Goal: Check status: Check status

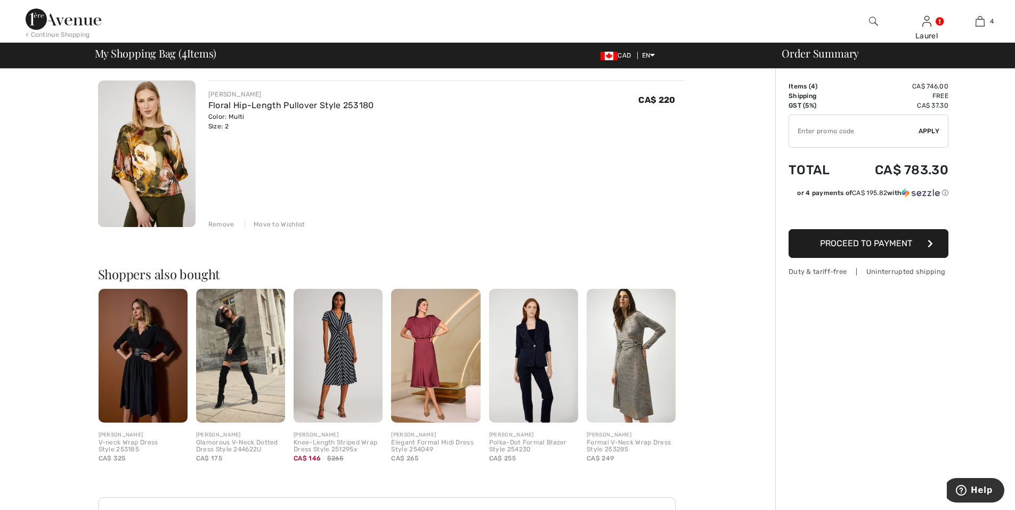
scroll to position [586, 0]
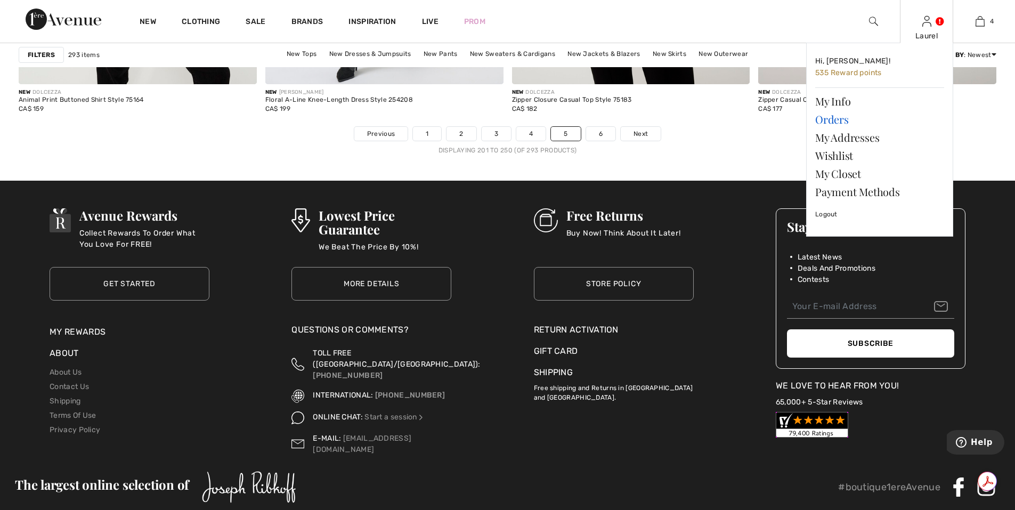
click at [821, 120] on link "Orders" at bounding box center [879, 119] width 129 height 18
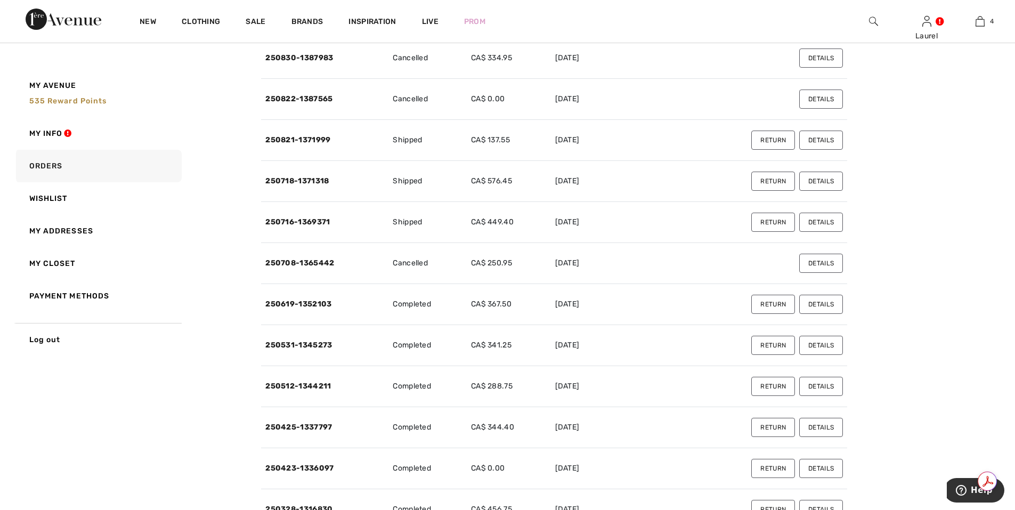
scroll to position [160, 0]
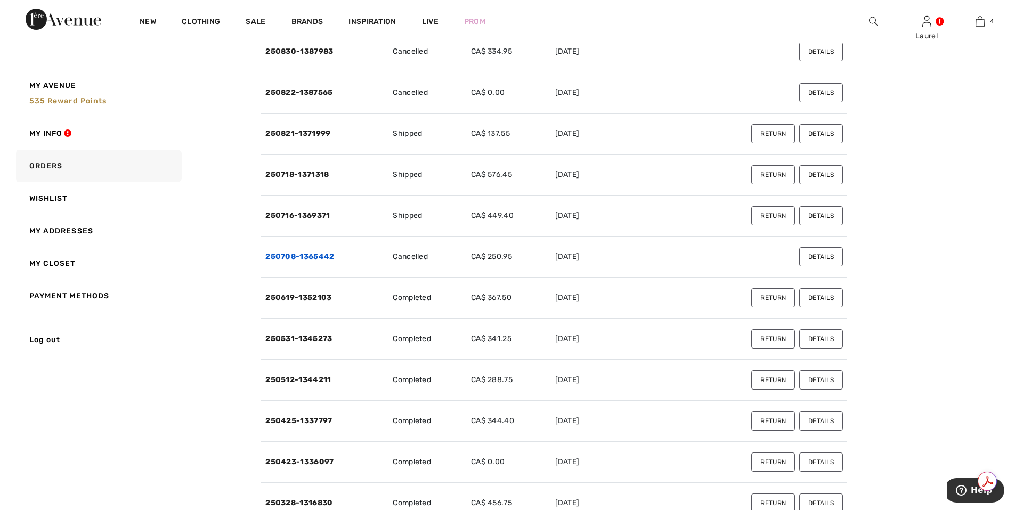
click at [297, 257] on link "250708-1365442" at bounding box center [299, 256] width 69 height 9
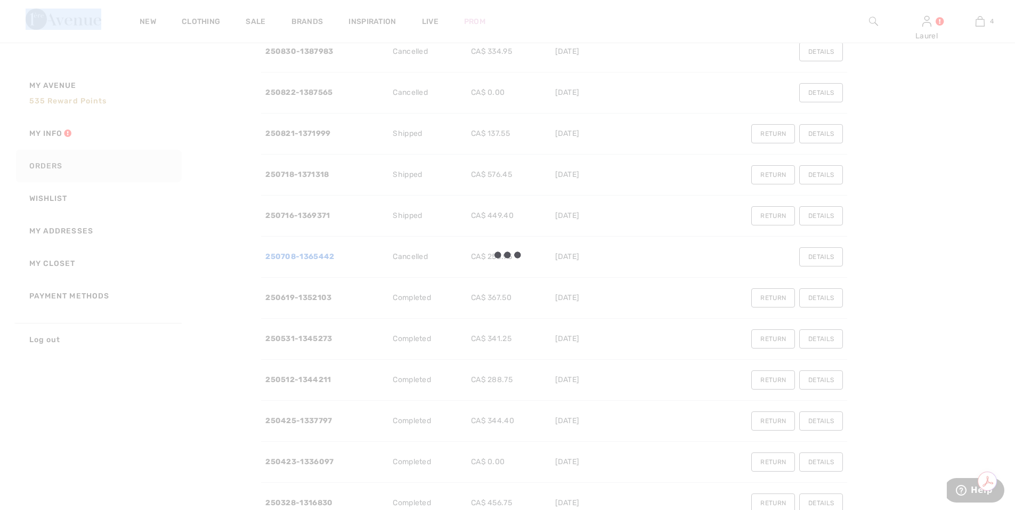
click at [297, 257] on div at bounding box center [507, 255] width 1015 height 510
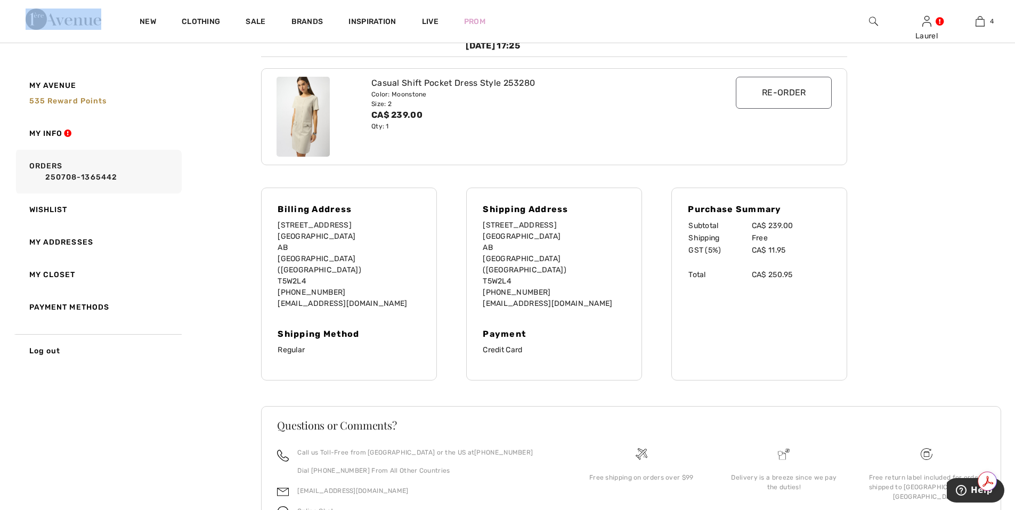
scroll to position [0, 0]
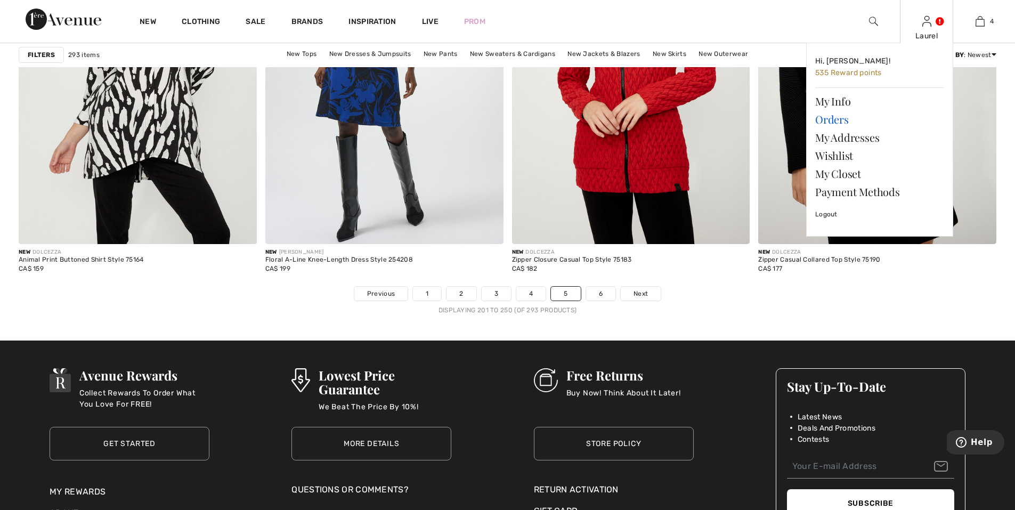
click at [837, 121] on link "Orders" at bounding box center [879, 119] width 129 height 18
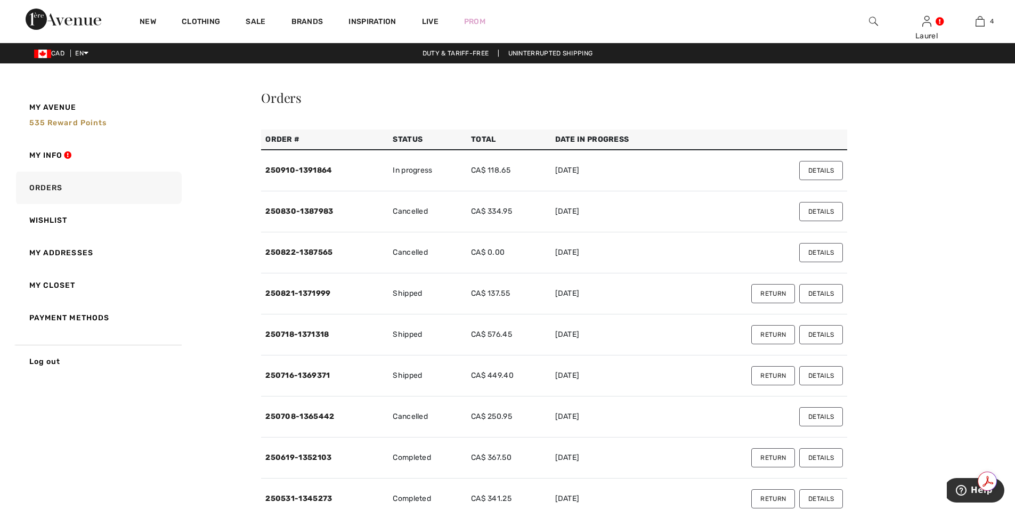
click at [818, 417] on button "Details" at bounding box center [821, 416] width 44 height 19
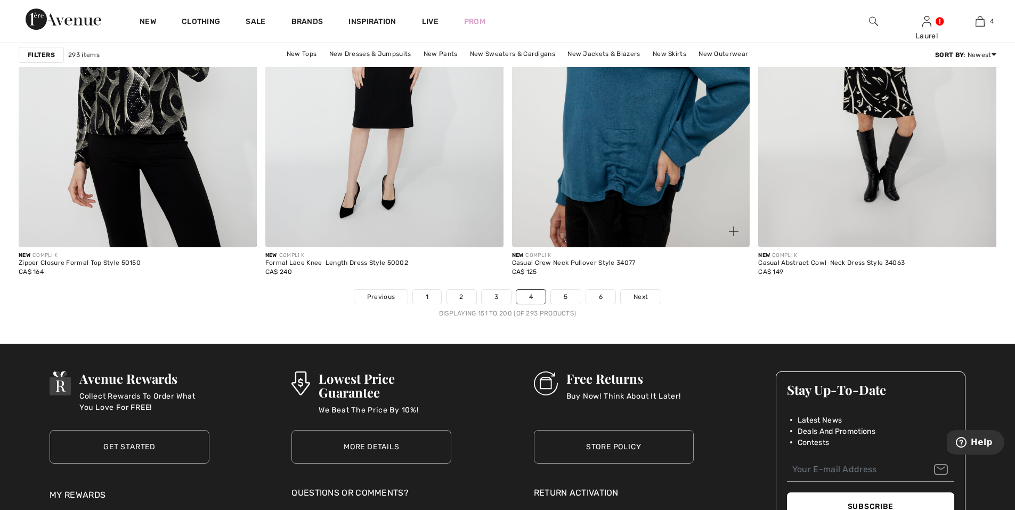
scroll to position [6072, 0]
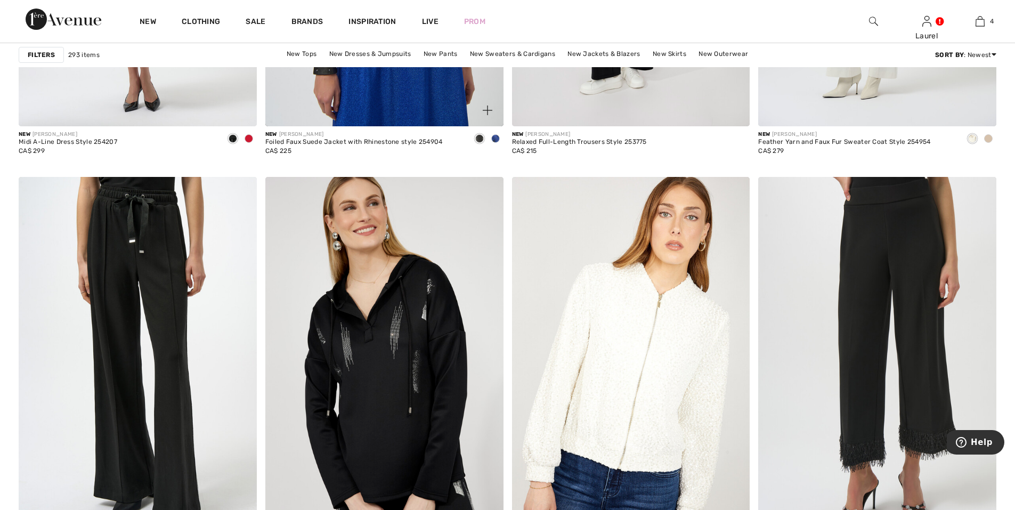
scroll to position [5375, 0]
